Goal: Task Accomplishment & Management: Complete application form

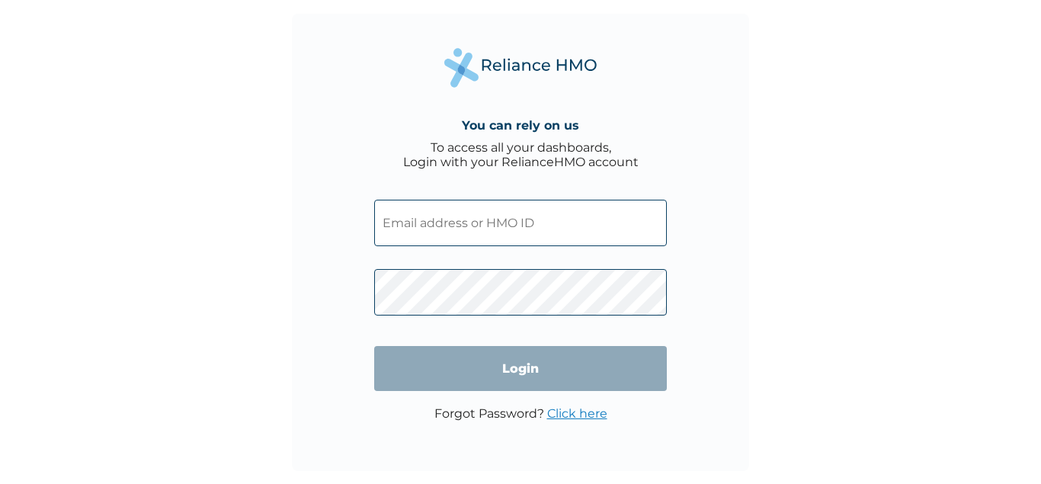
type input "m"
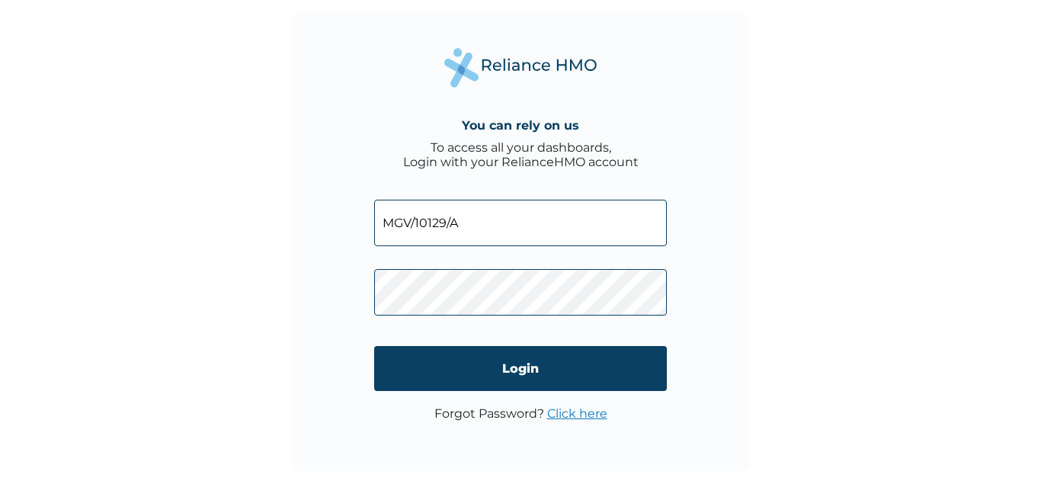
click at [404, 225] on input "MGV/10129/A" at bounding box center [520, 223] width 293 height 46
click at [481, 227] on input "MVG/10129/A" at bounding box center [520, 223] width 293 height 46
type input "MVG/10129/A"
click at [569, 411] on link "Click here" at bounding box center [577, 413] width 60 height 14
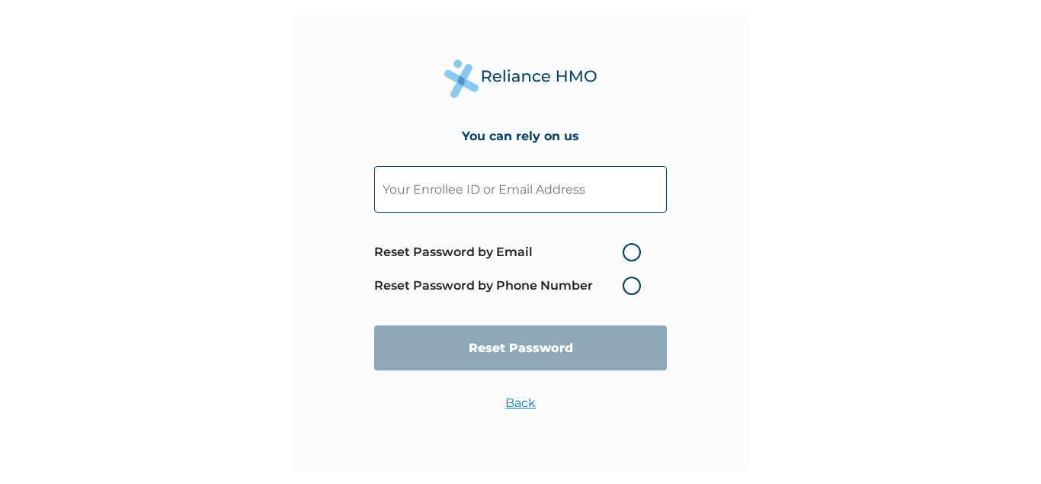
click at [510, 190] on input "text" at bounding box center [520, 189] width 293 height 46
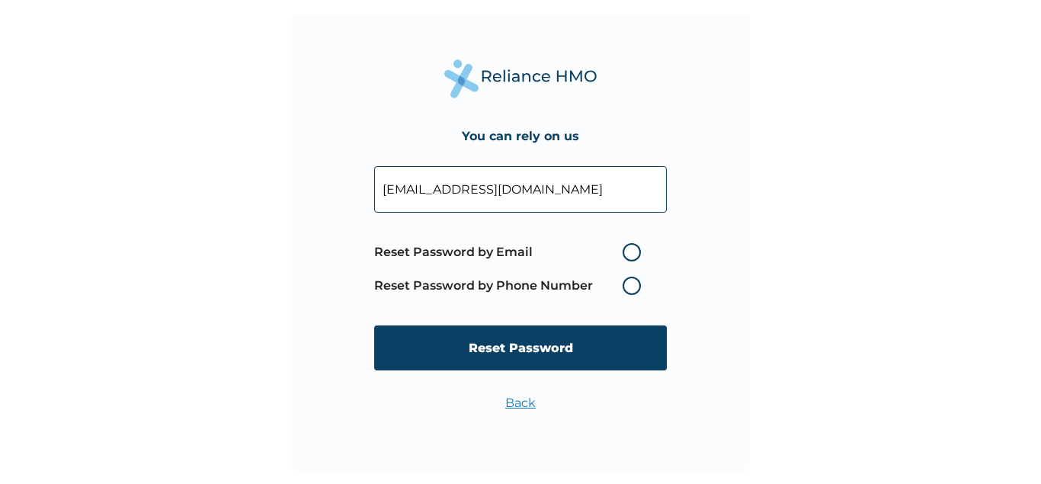
type input "sefemena@gmail.com"
click at [635, 251] on label "Reset Password by Email" at bounding box center [511, 252] width 274 height 18
click at [625, 251] on input "Reset Password by Email" at bounding box center [613, 252] width 24 height 24
radio input "true"
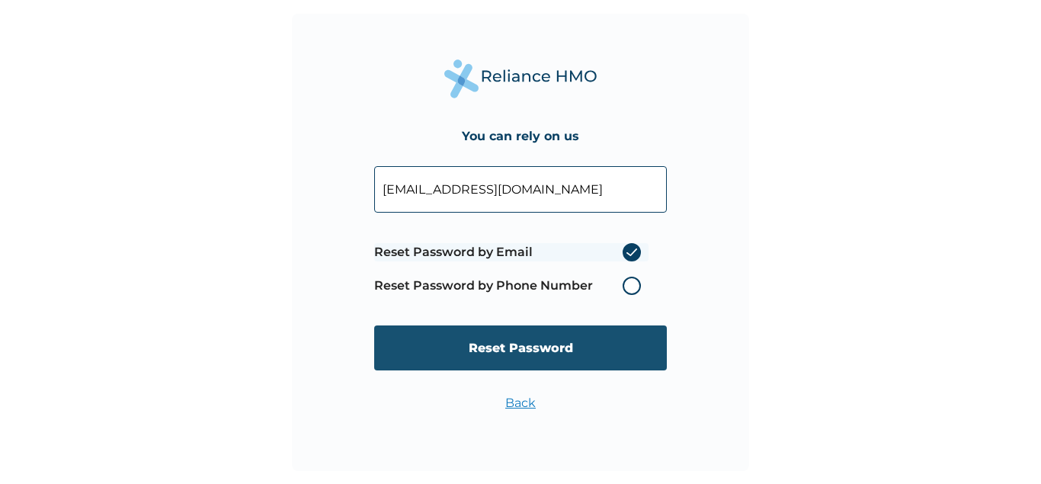
click at [519, 347] on input "Reset Password" at bounding box center [520, 347] width 293 height 45
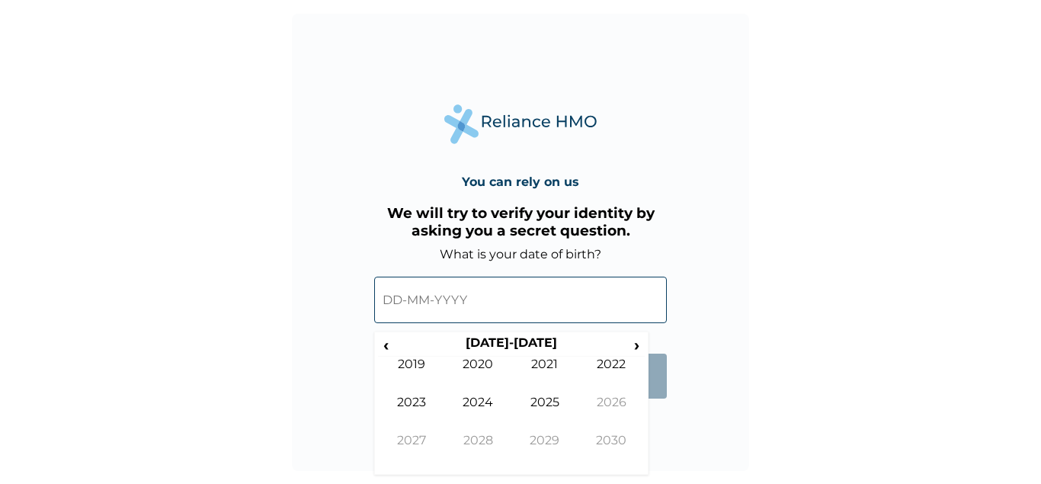
click at [447, 302] on input "text" at bounding box center [520, 300] width 293 height 46
click at [398, 341] on th "2020-2029" at bounding box center [511, 345] width 234 height 21
click at [390, 342] on span "‹" at bounding box center [386, 344] width 16 height 19
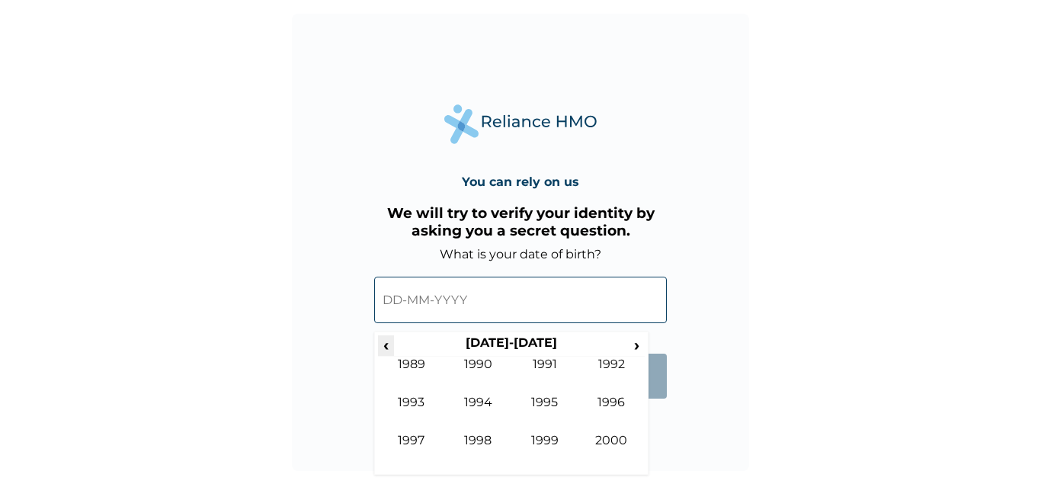
click at [390, 342] on span "‹" at bounding box center [386, 344] width 16 height 19
click at [635, 346] on span "›" at bounding box center [636, 344] width 17 height 19
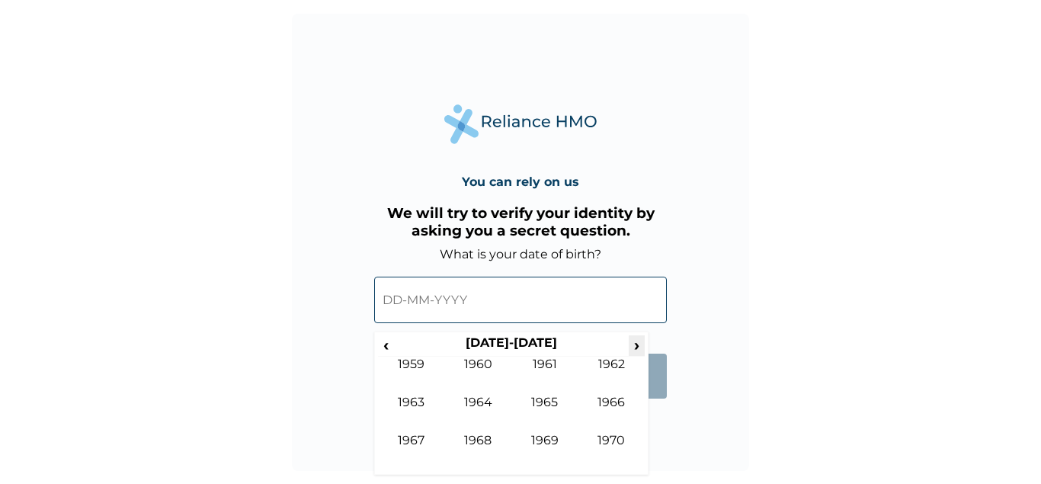
click at [635, 346] on span "›" at bounding box center [636, 344] width 17 height 19
click at [606, 365] on td "1982" at bounding box center [611, 376] width 67 height 38
click at [480, 433] on td "Oct" at bounding box center [478, 452] width 67 height 38
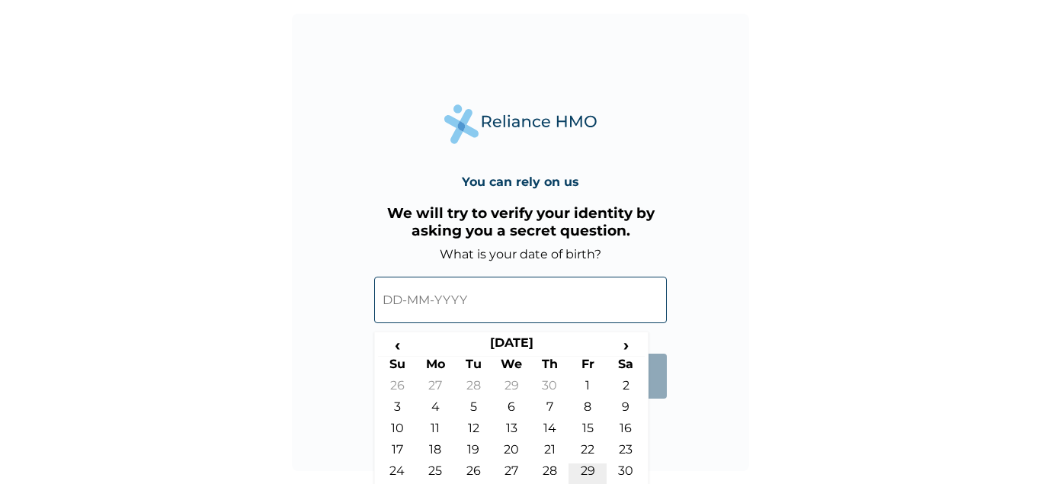
click at [587, 469] on td "29" at bounding box center [587, 473] width 38 height 21
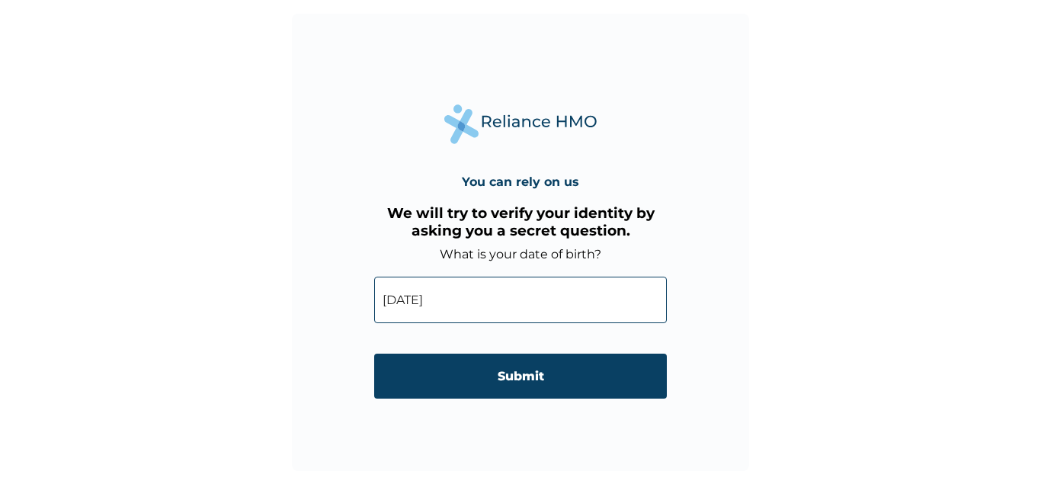
type input "29-10-1982"
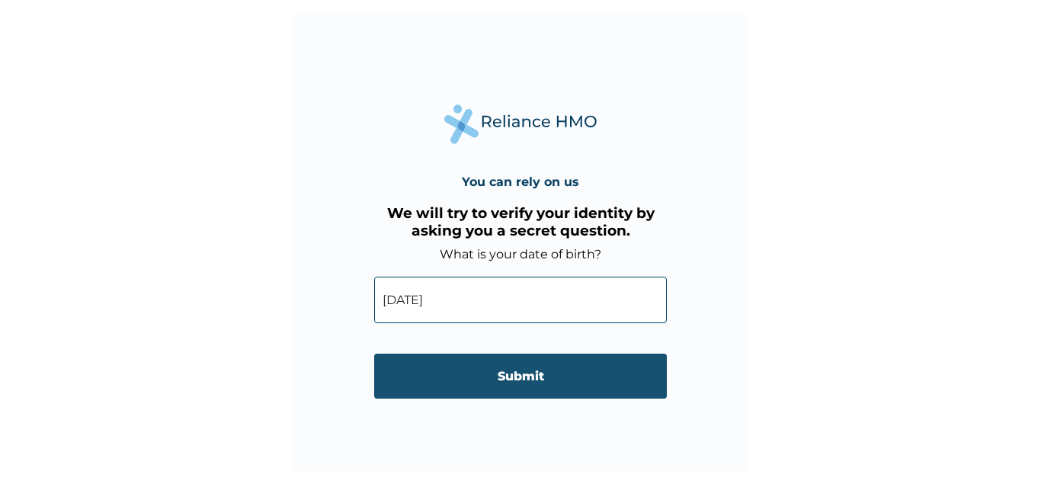
click at [524, 374] on input "Submit" at bounding box center [520, 375] width 293 height 45
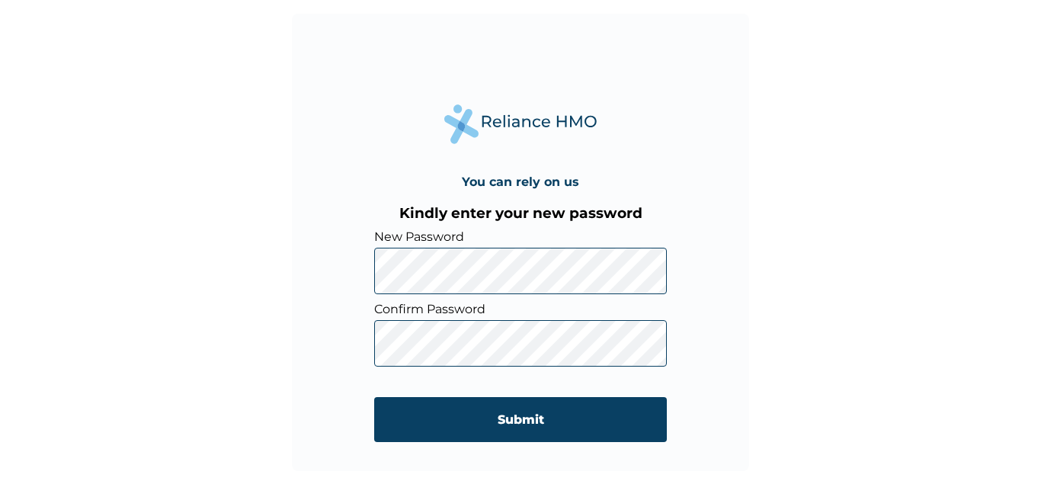
click at [934, 323] on div "You can rely on us Kindly enter your new password New Password Confirm Password…" at bounding box center [520, 242] width 1041 height 484
click at [918, 239] on div "You can rely on us Kindly enter your new password New Password Confirm Password…" at bounding box center [520, 242] width 1041 height 484
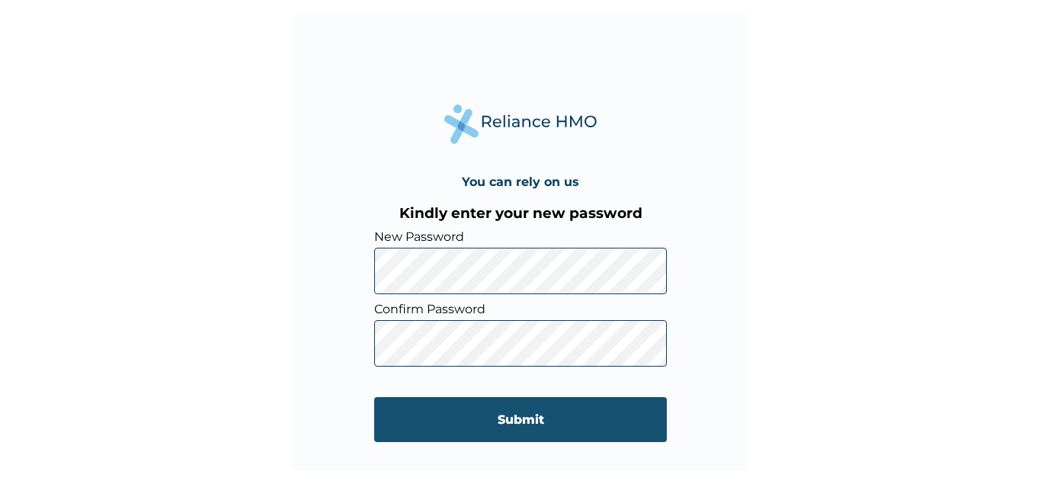
click at [503, 422] on input "Submit" at bounding box center [520, 419] width 293 height 45
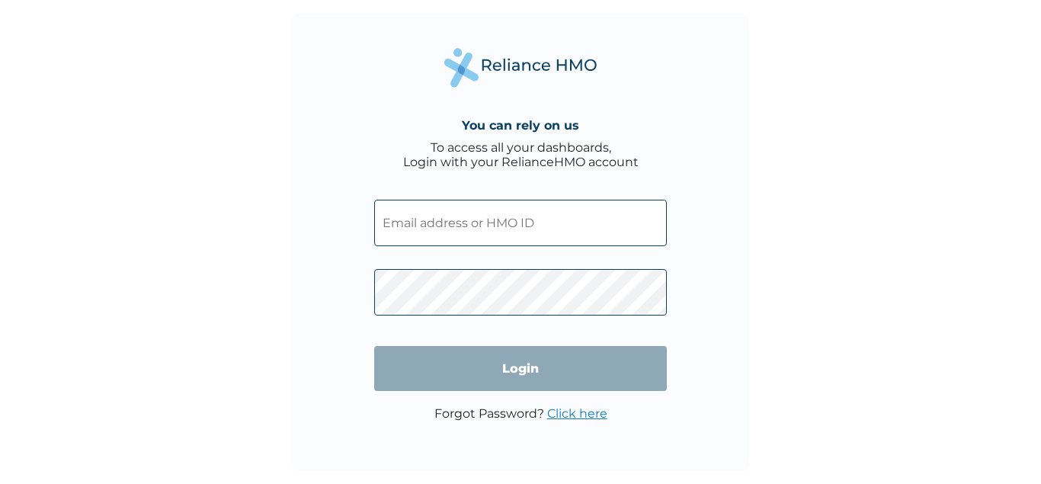
click at [428, 227] on input "text" at bounding box center [520, 223] width 293 height 46
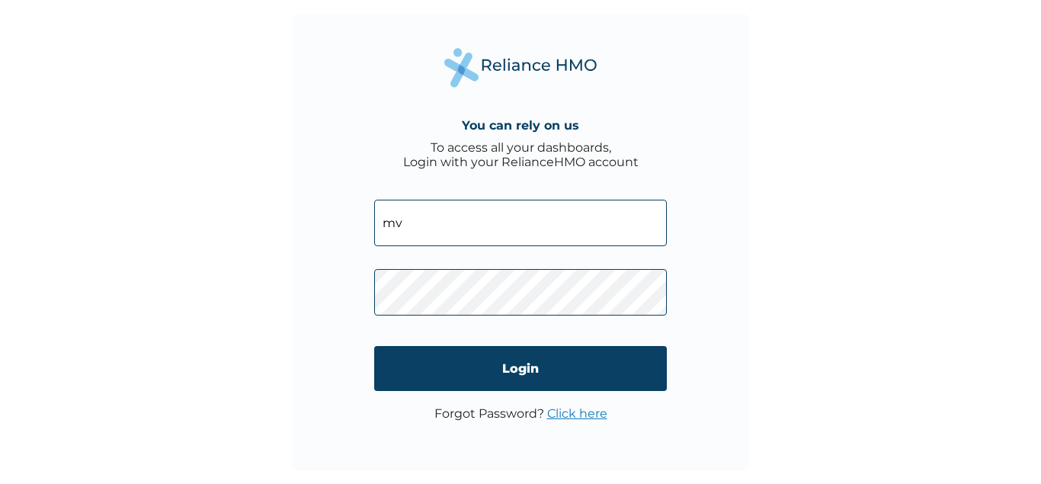
type input "m"
type input "MVG/10129/A"
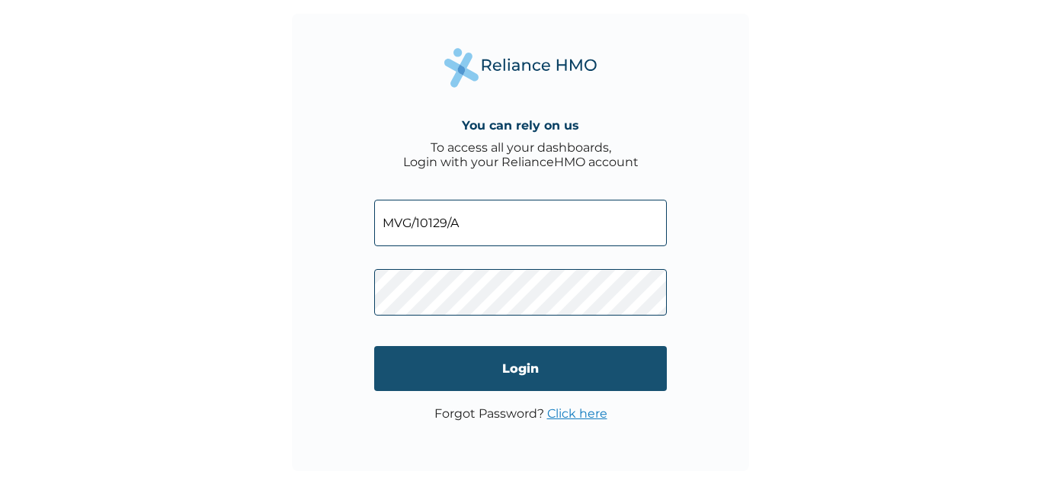
click at [532, 371] on input "Login" at bounding box center [520, 368] width 293 height 45
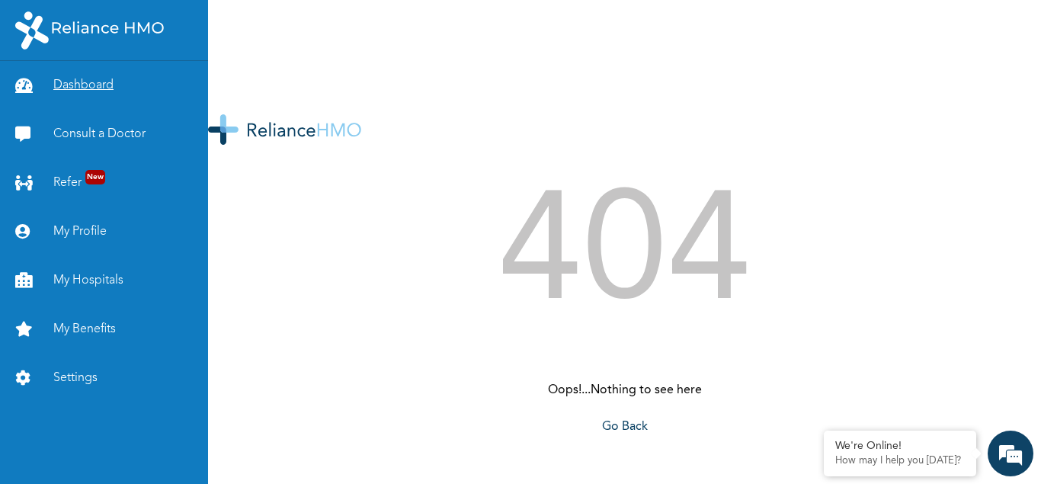
click at [91, 81] on link "Dashboard" at bounding box center [104, 85] width 208 height 49
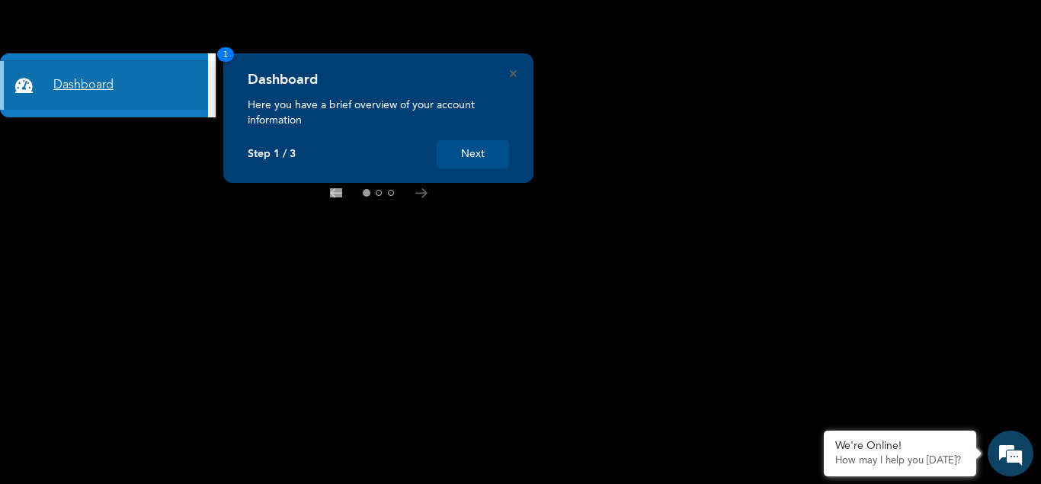
click at [81, 84] on link "Dashboard" at bounding box center [104, 85] width 208 height 49
click at [476, 152] on button "Next" at bounding box center [473, 154] width 72 height 28
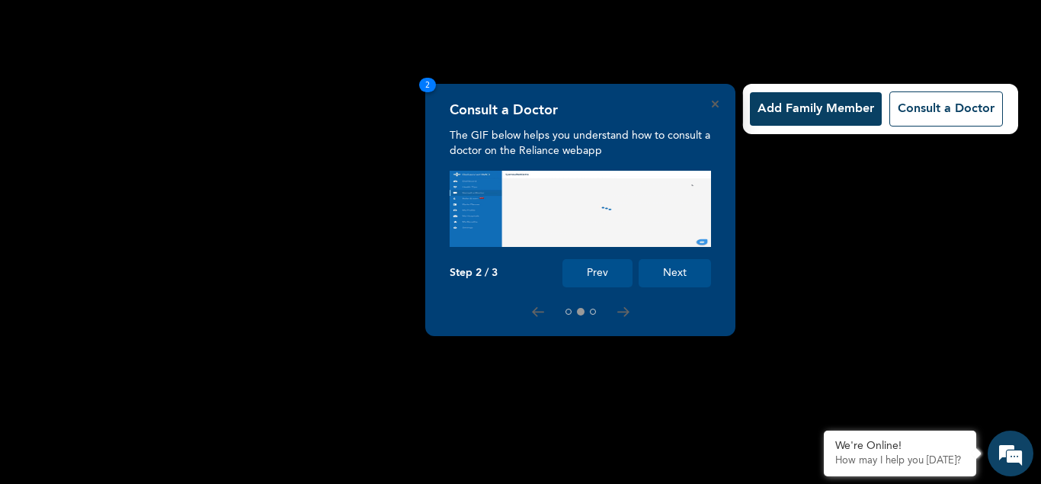
click at [824, 108] on button "Add Family Member" at bounding box center [816, 109] width 132 height 34
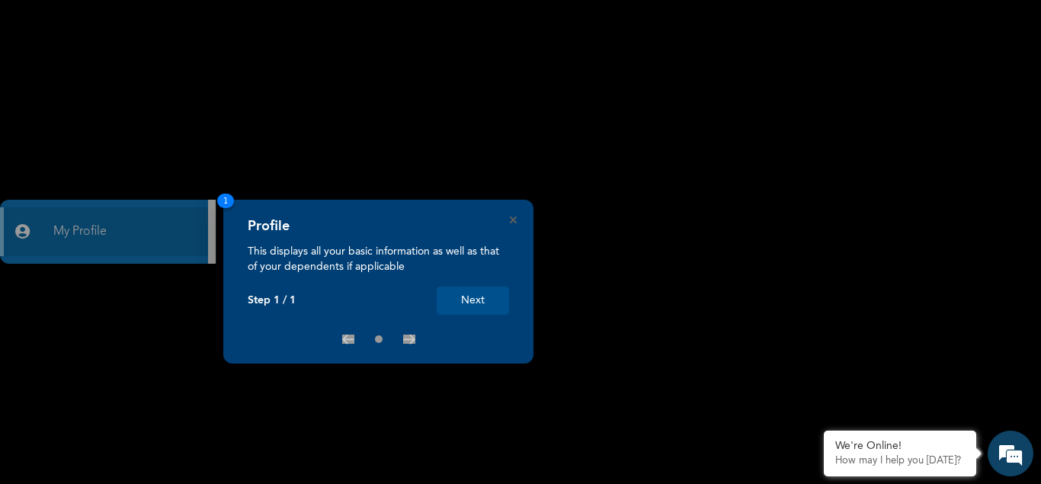
click at [472, 296] on button "Next" at bounding box center [473, 300] width 72 height 28
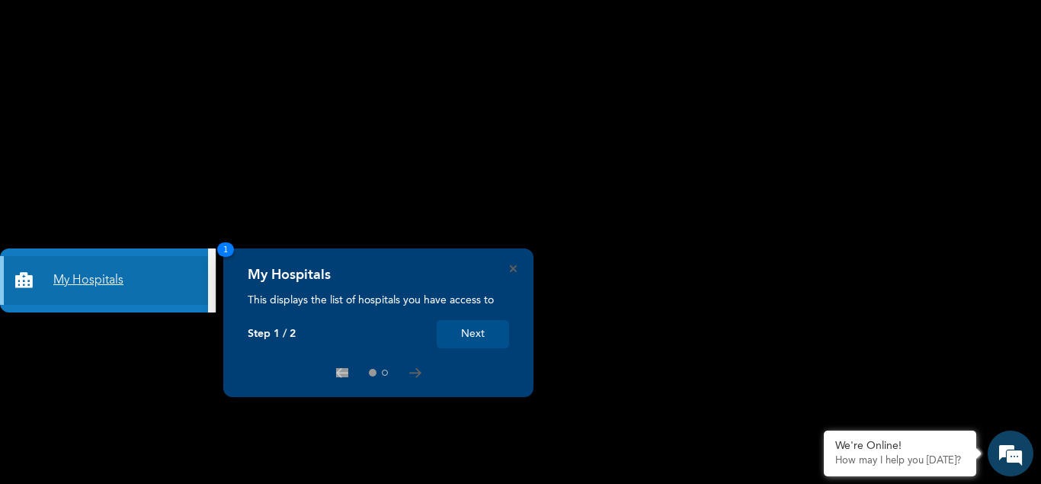
click at [99, 276] on link "My Hospitals" at bounding box center [104, 280] width 208 height 49
click at [459, 334] on button "Next" at bounding box center [473, 334] width 72 height 28
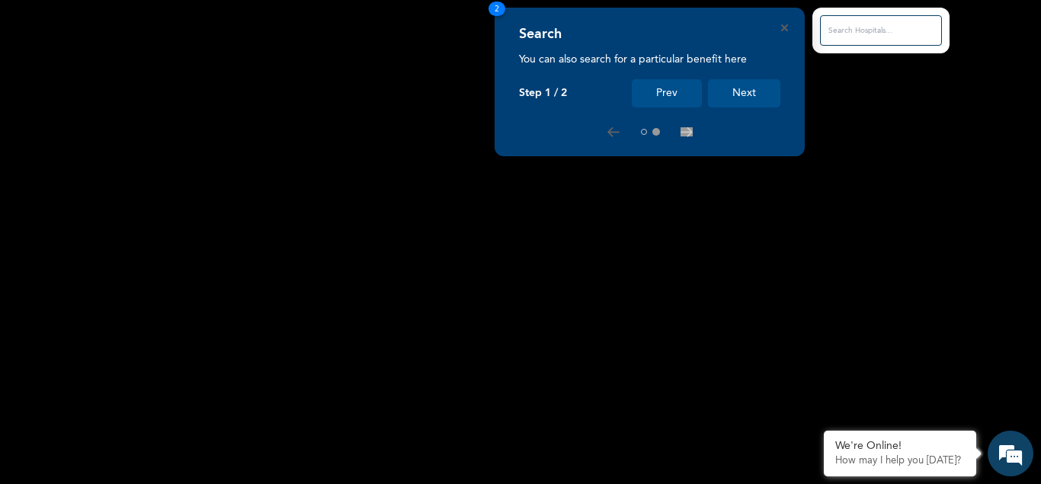
click at [852, 31] on input "text" at bounding box center [881, 30] width 122 height 30
click at [738, 87] on button "Next" at bounding box center [744, 93] width 72 height 28
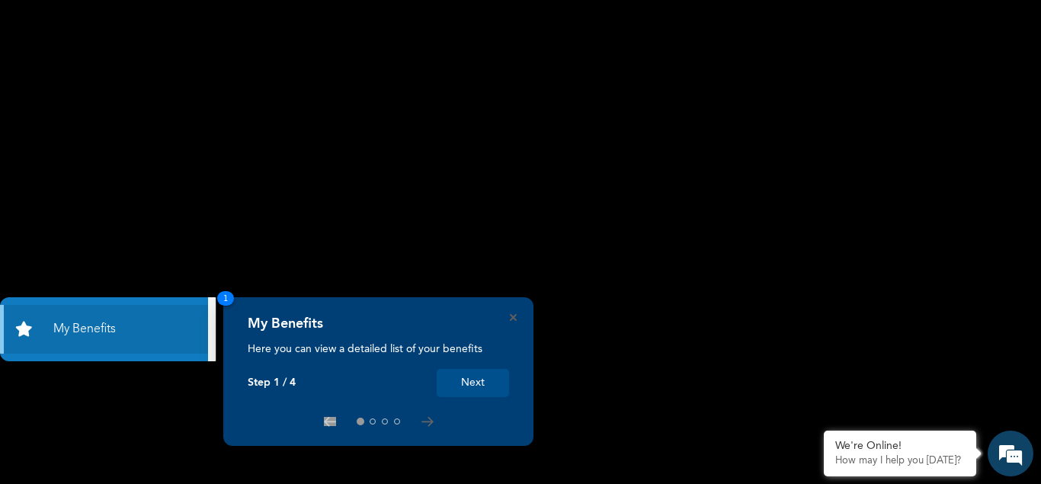
click at [475, 382] on button "Next" at bounding box center [473, 383] width 72 height 28
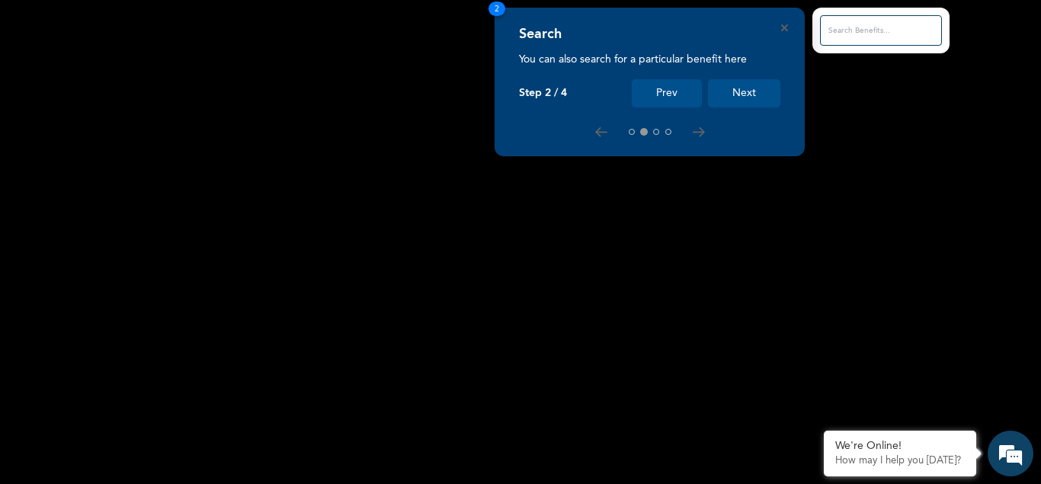
click at [843, 26] on input "text" at bounding box center [881, 30] width 122 height 30
click at [843, 34] on input "text" at bounding box center [881, 30] width 122 height 30
click at [749, 85] on button "Next" at bounding box center [744, 93] width 72 height 28
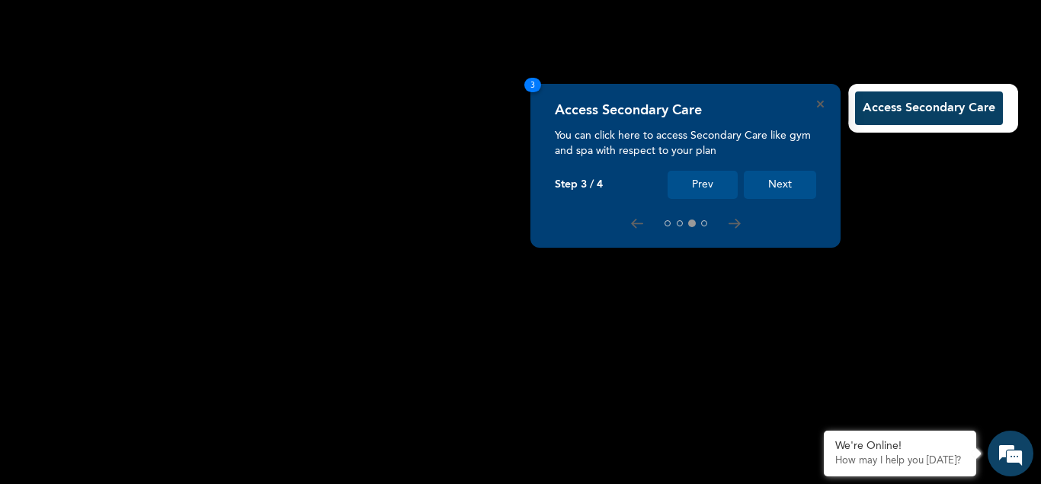
click at [772, 183] on button "Next" at bounding box center [780, 185] width 72 height 28
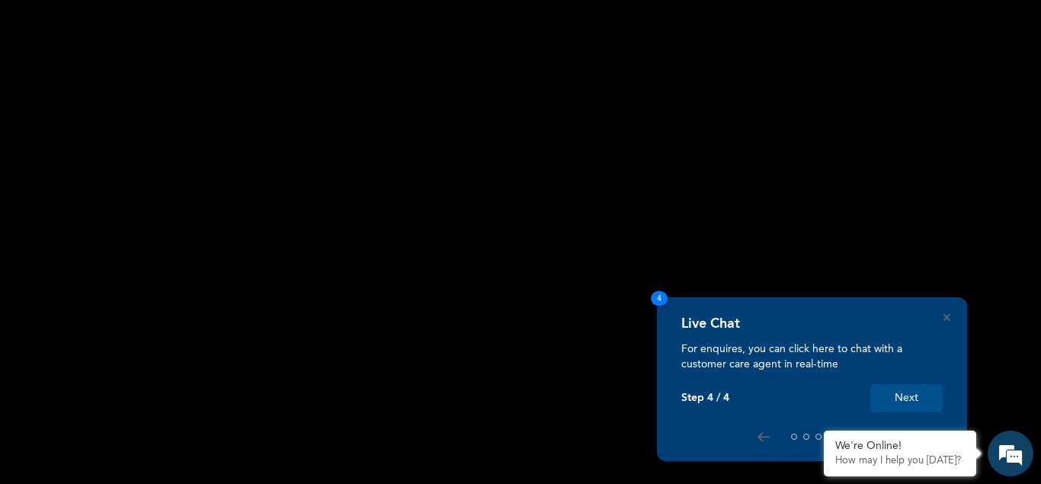
click at [899, 394] on button "Next" at bounding box center [906, 398] width 72 height 28
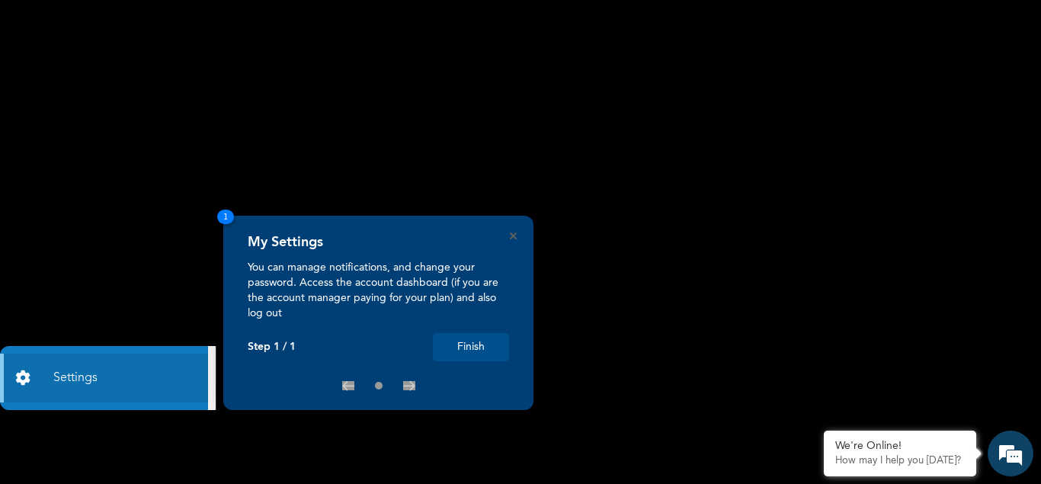
click at [472, 344] on button "Finish" at bounding box center [471, 347] width 76 height 28
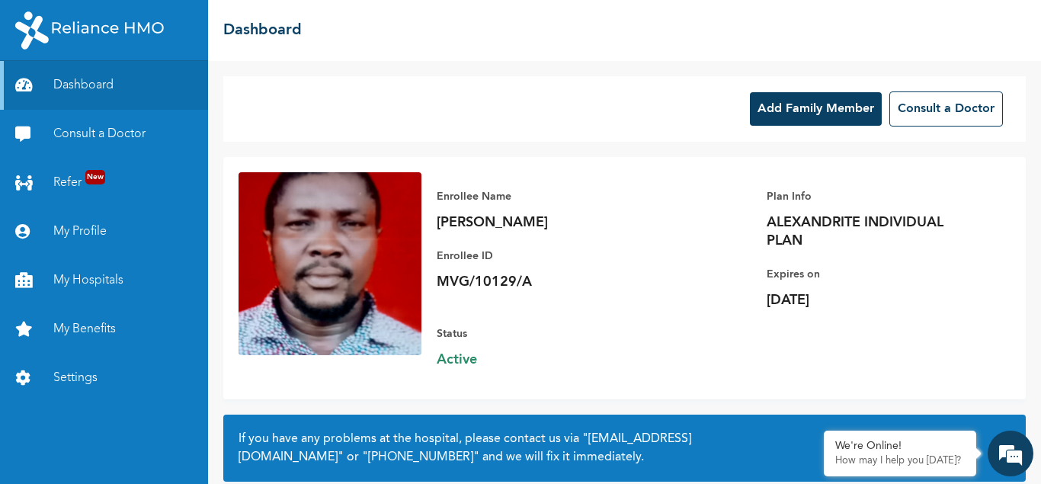
click at [819, 105] on button "Add Family Member" at bounding box center [816, 109] width 132 height 34
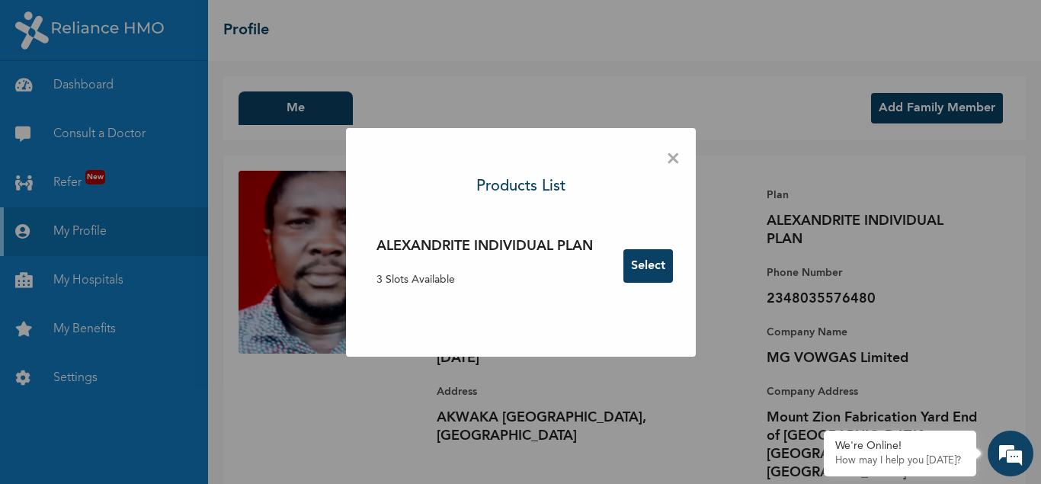
click at [645, 260] on button "Select" at bounding box center [648, 266] width 50 height 34
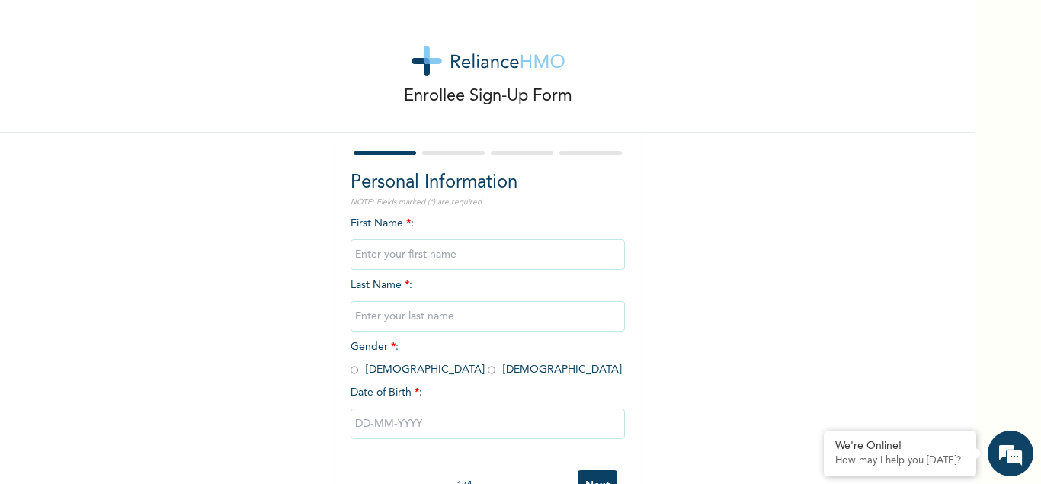
scroll to position [40, 0]
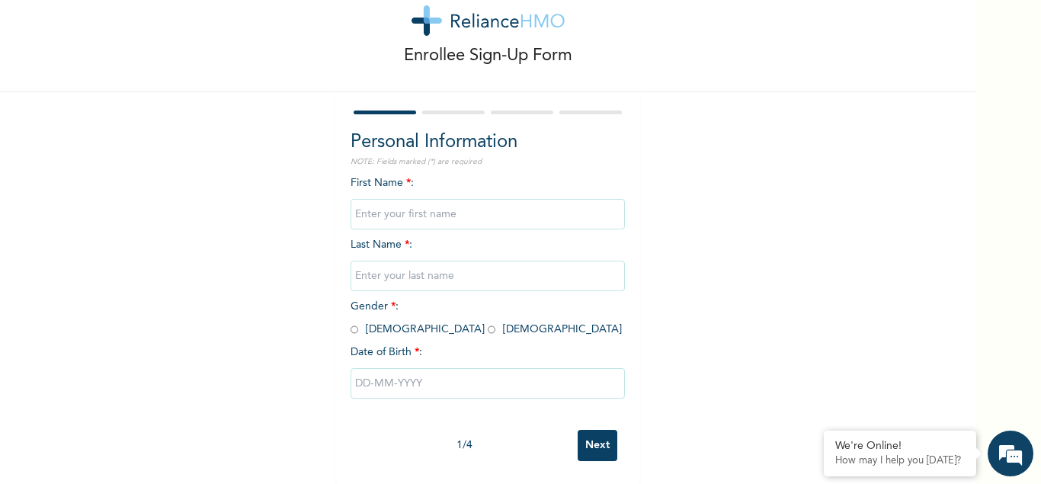
click at [439, 213] on input "text" at bounding box center [487, 214] width 274 height 30
type input "o"
type input "O"
type input "OGHENEFEGOR"
click at [448, 279] on input "text" at bounding box center [487, 276] width 274 height 30
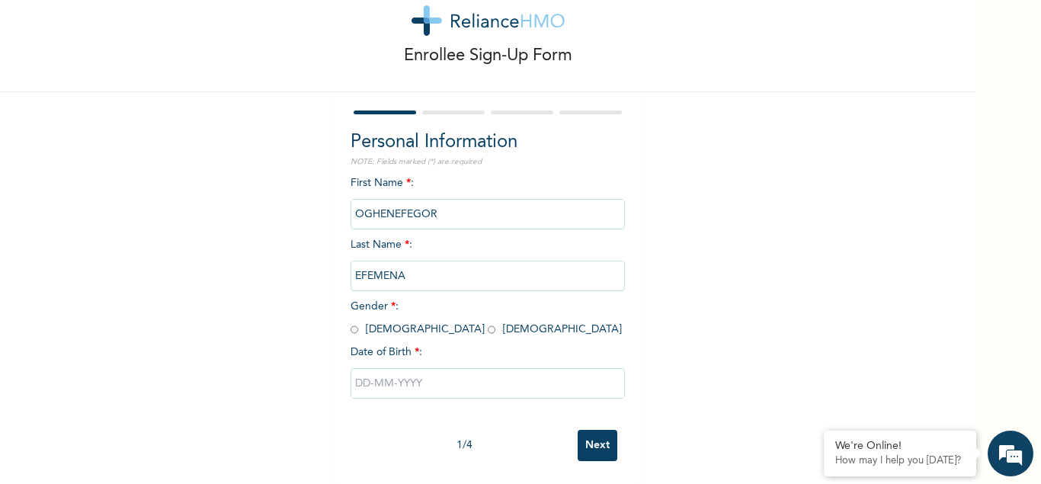
type input "EFEMENA"
click at [488, 328] on input "radio" at bounding box center [492, 329] width 8 height 14
radio input "true"
click at [415, 387] on input "text" at bounding box center [487, 383] width 274 height 30
select select "9"
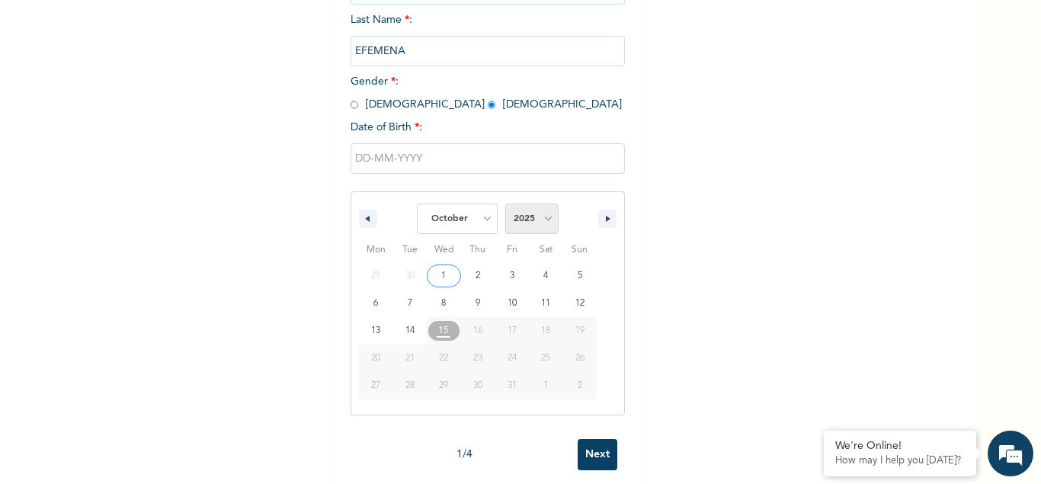
scroll to position [275, 0]
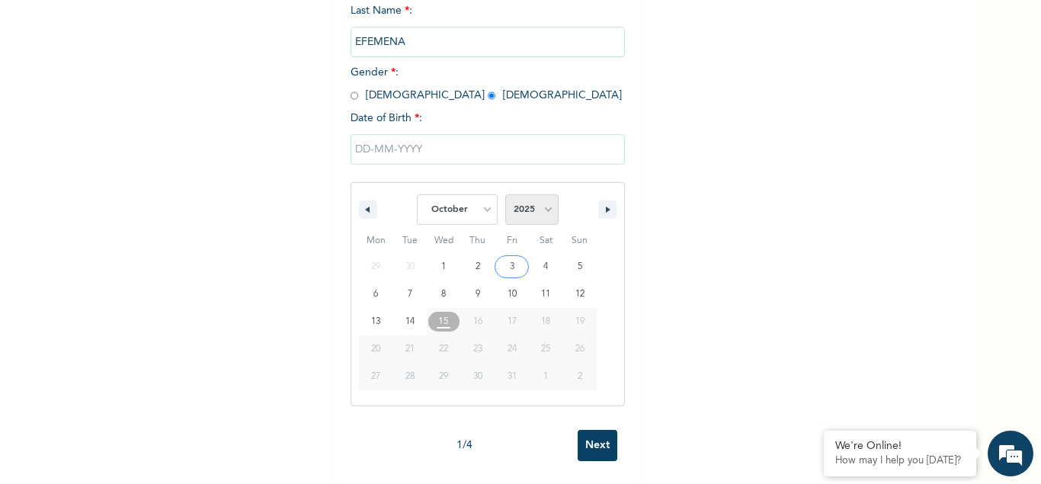
select select "1988"
click option "1988" at bounding box center [0, 0] width 0 height 0
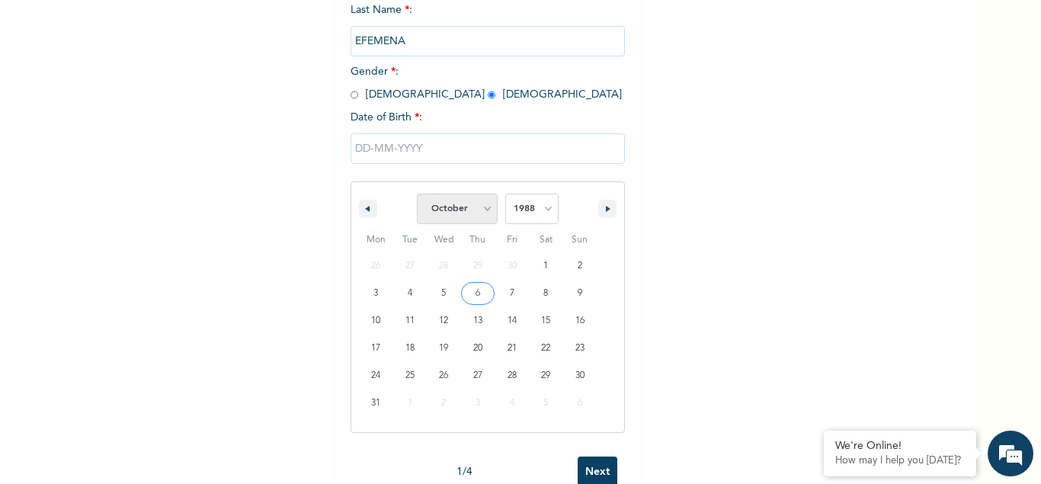
click at [417, 193] on select "January February March April May June July August September October November De…" at bounding box center [457, 208] width 81 height 30
select select "8"
click option "September" at bounding box center [0, 0] width 0 height 0
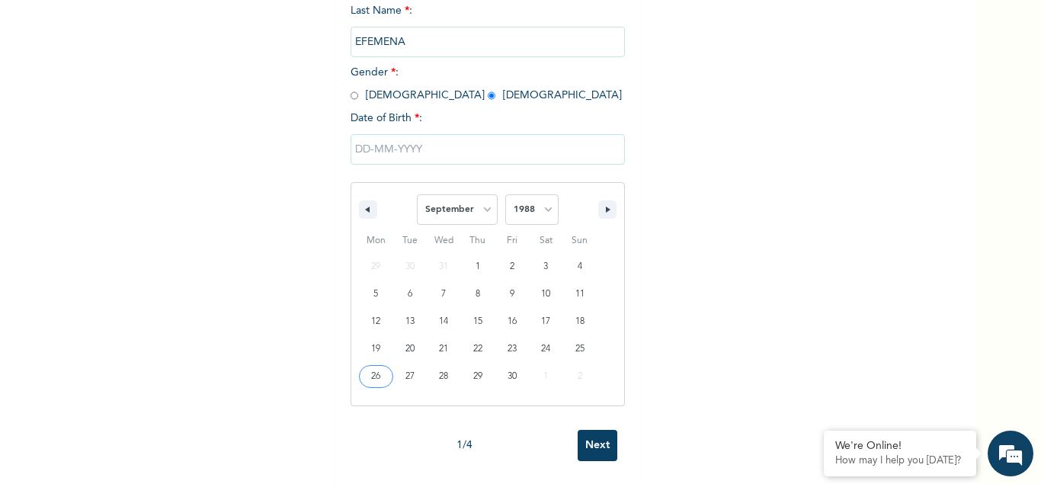
type input "[DATE]"
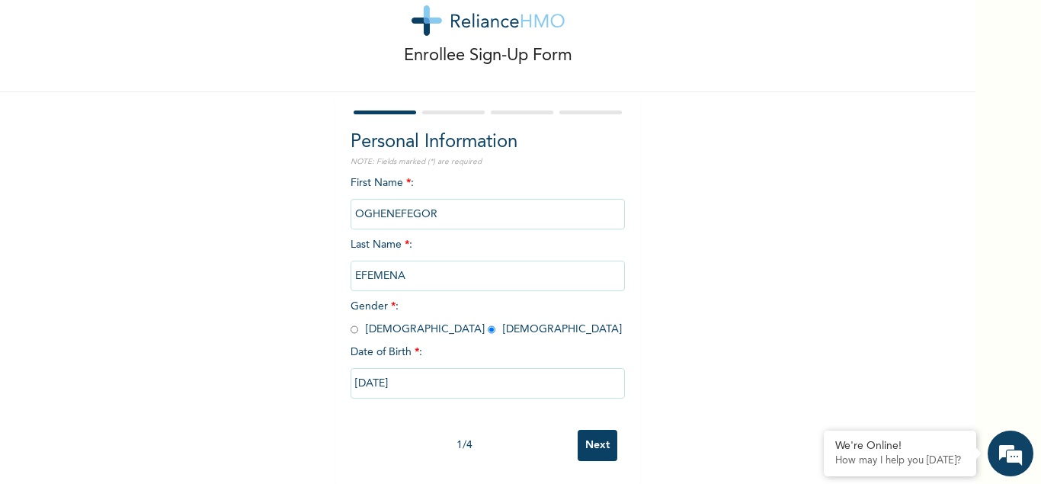
click at [603, 440] on input "Next" at bounding box center [597, 445] width 40 height 31
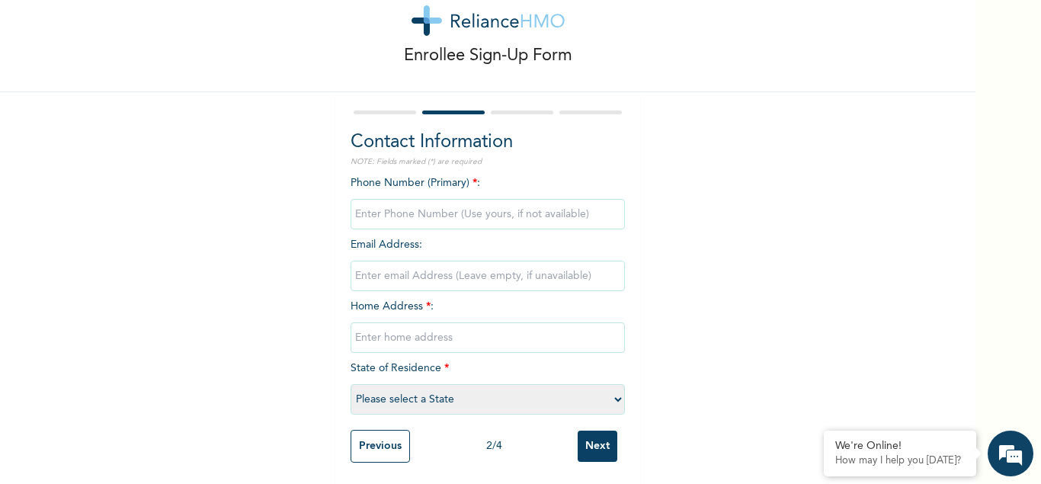
drag, startPoint x: 603, startPoint y: 440, endPoint x: 491, endPoint y: 261, distance: 211.4
click at [491, 261] on form "Contact Information NOTE: Fields marked (*) are required Phone Number (Primary)…" at bounding box center [487, 288] width 274 height 363
click at [456, 214] on input "phone" at bounding box center [487, 214] width 274 height 30
click at [421, 216] on input "phone" at bounding box center [487, 214] width 274 height 30
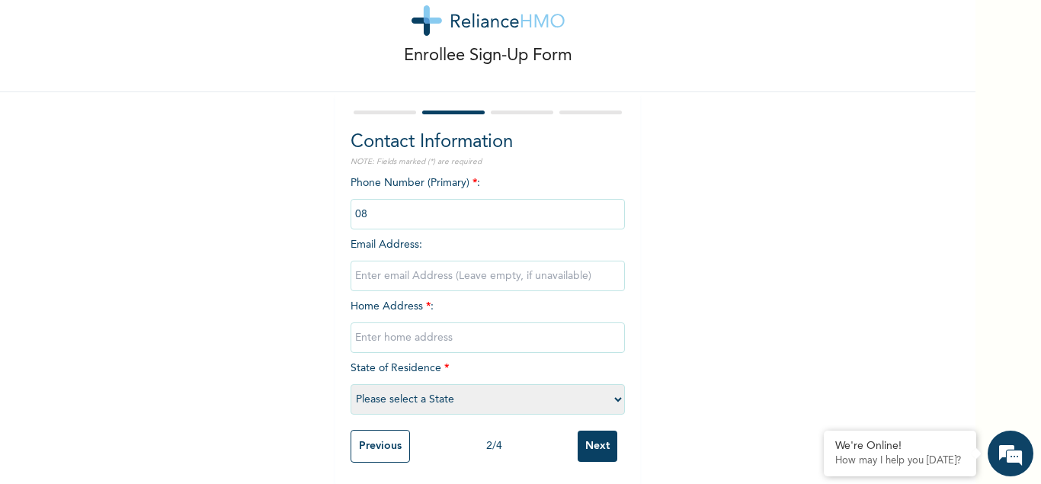
type input "0"
